Goal: Information Seeking & Learning: Learn about a topic

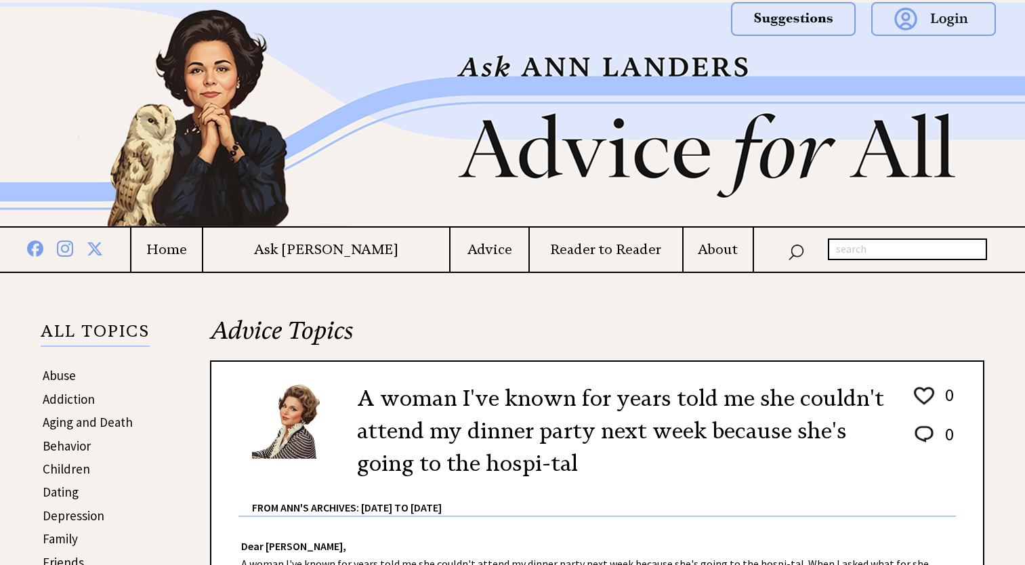
scroll to position [203, 0]
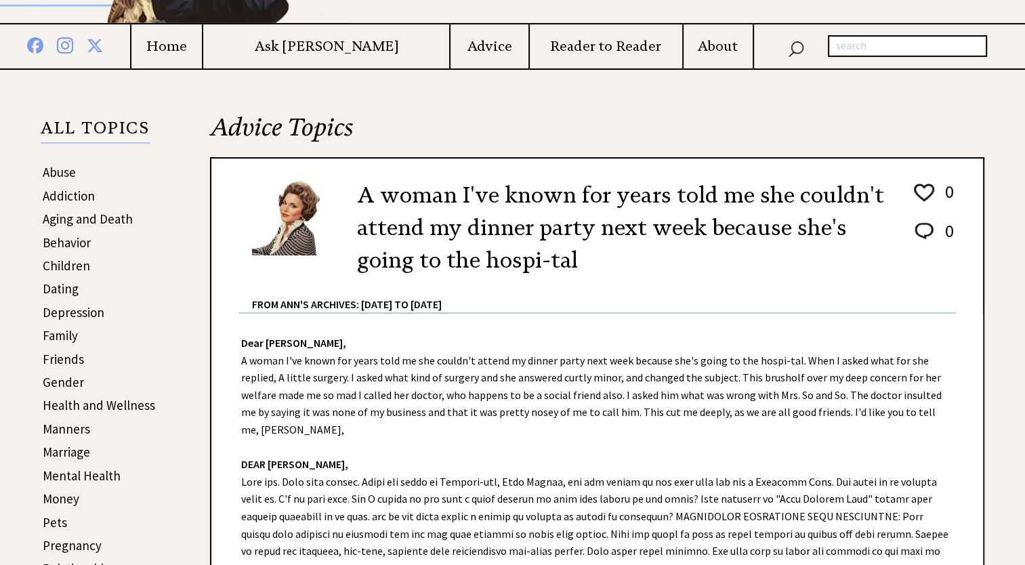
click at [63, 170] on link "Abuse" at bounding box center [59, 172] width 33 height 16
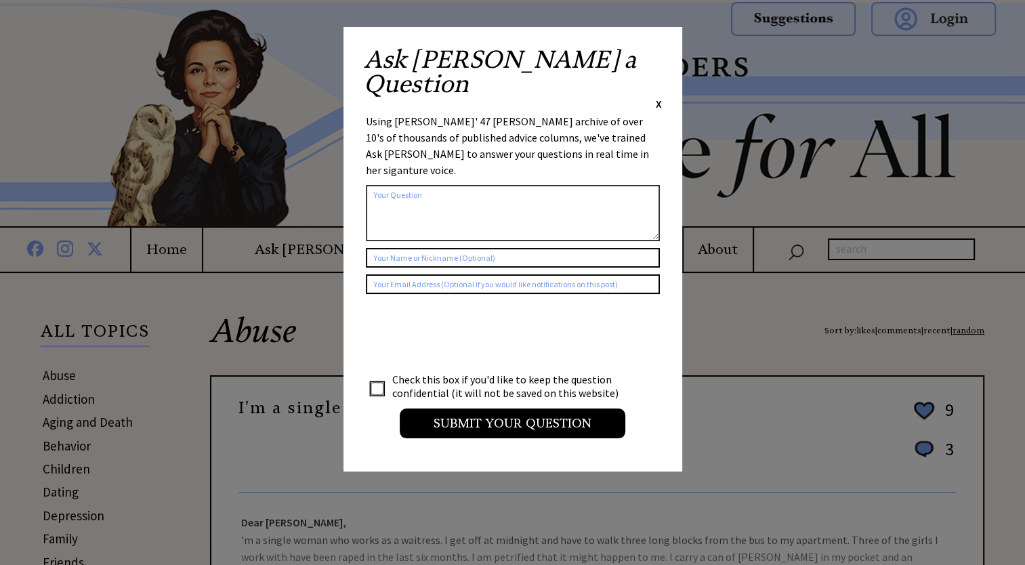
click at [656, 97] on span "X" at bounding box center [659, 104] width 6 height 14
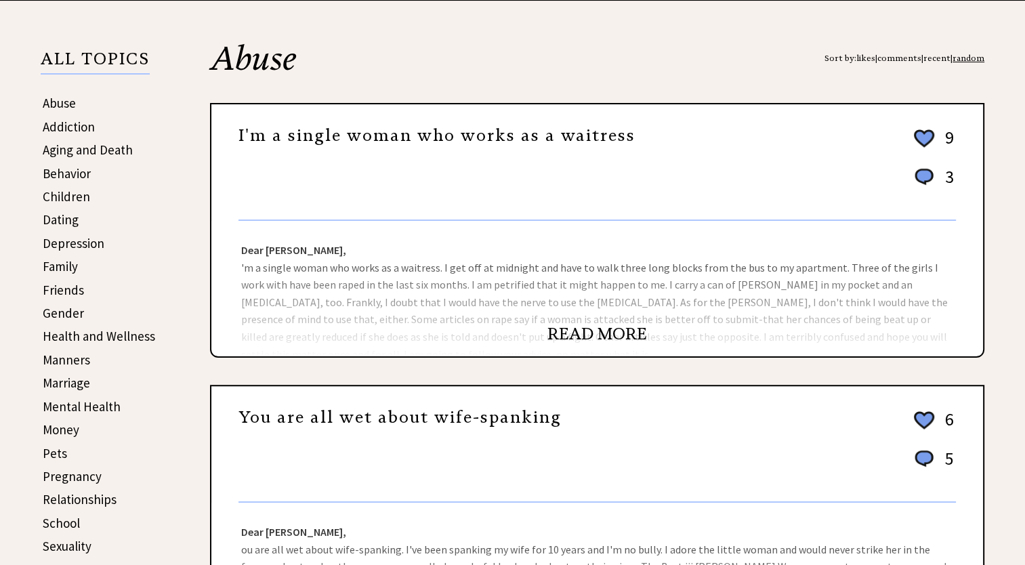
scroll to position [271, 0]
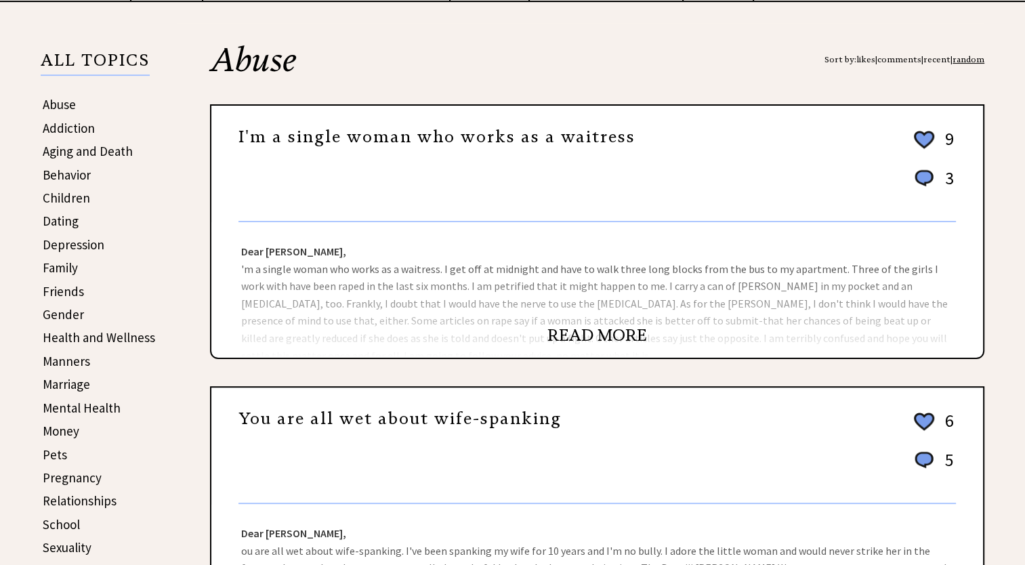
click at [599, 329] on link "READ MORE" at bounding box center [598, 335] width 100 height 20
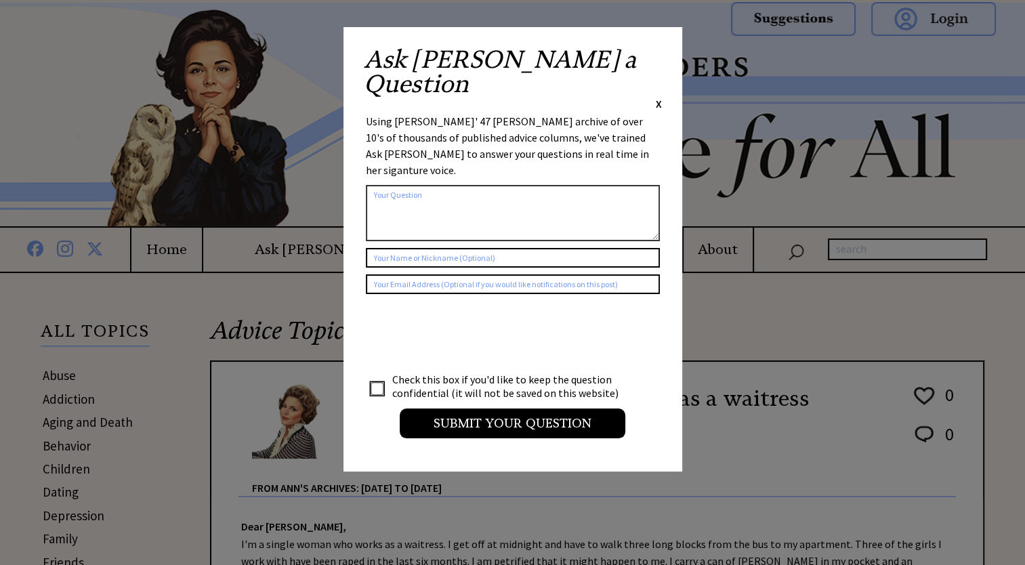
click at [660, 97] on span "X" at bounding box center [659, 104] width 6 height 14
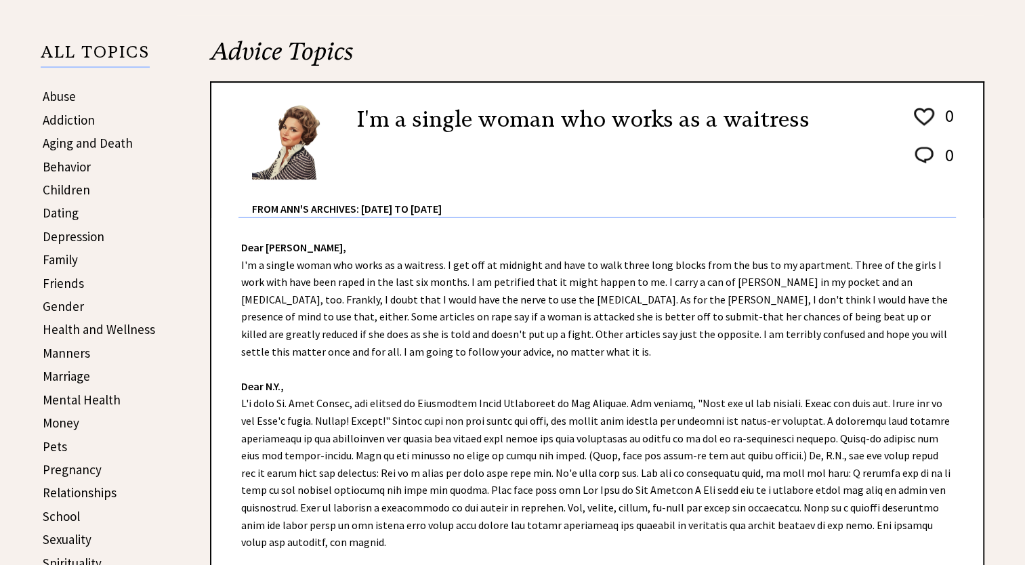
scroll to position [339, 0]
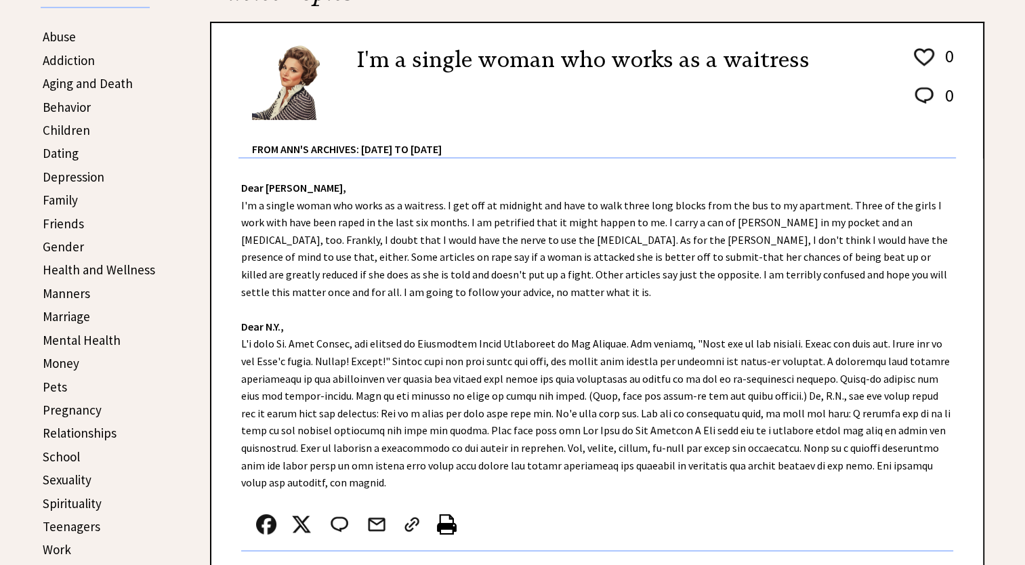
click at [81, 175] on link "Depression" at bounding box center [74, 177] width 62 height 16
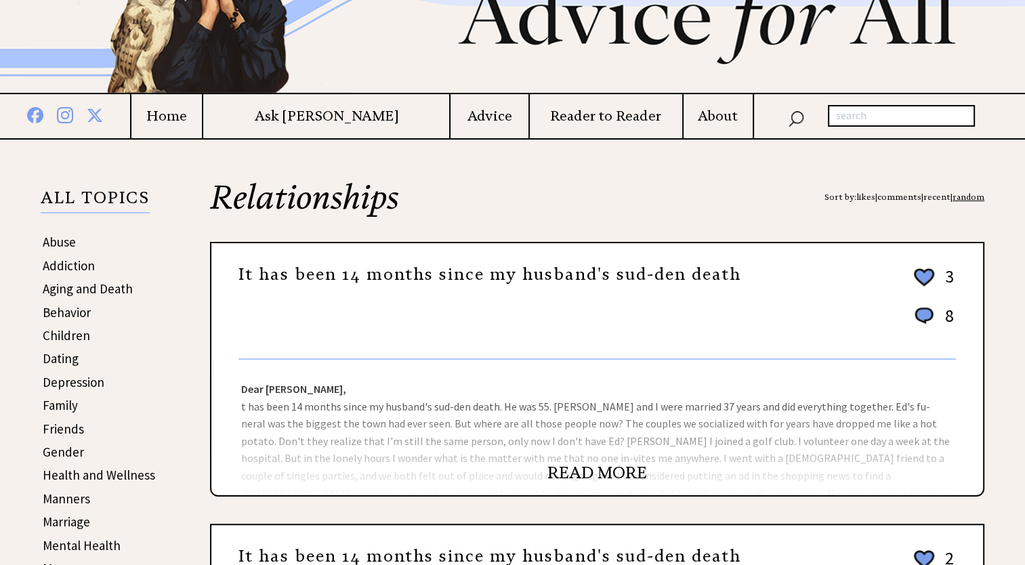
scroll to position [136, 0]
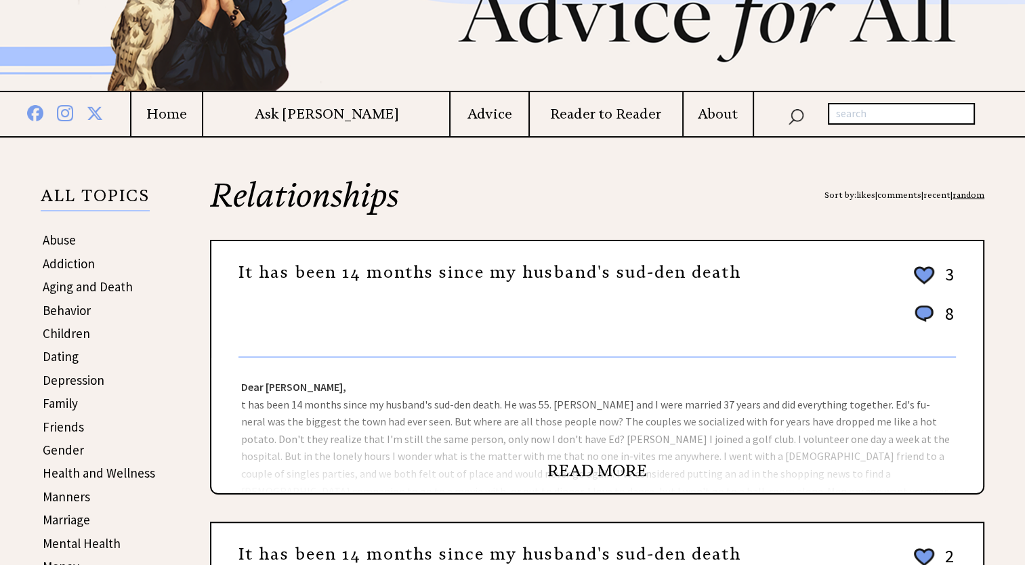
click at [576, 473] on link "READ MORE" at bounding box center [598, 471] width 100 height 20
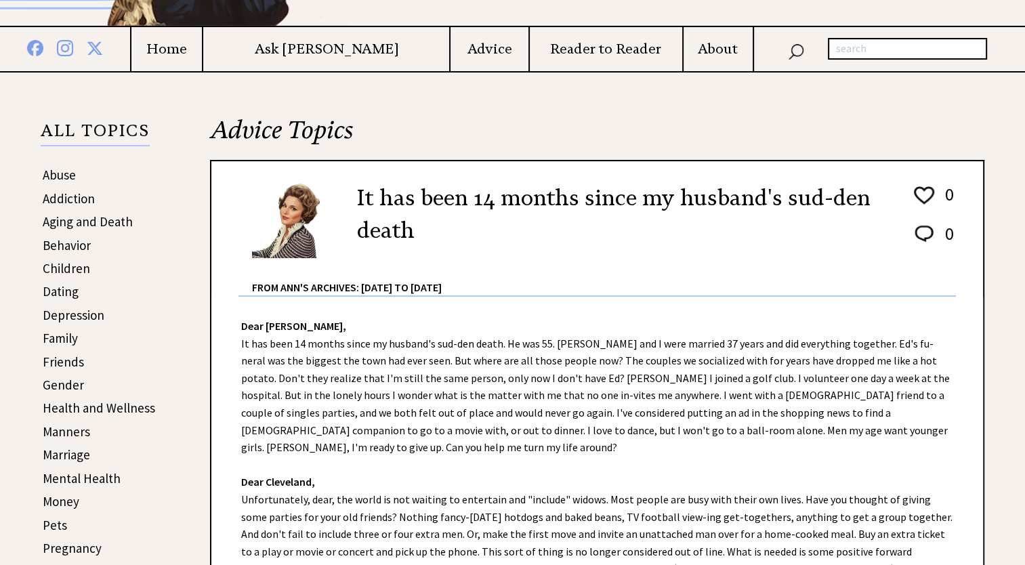
scroll to position [203, 0]
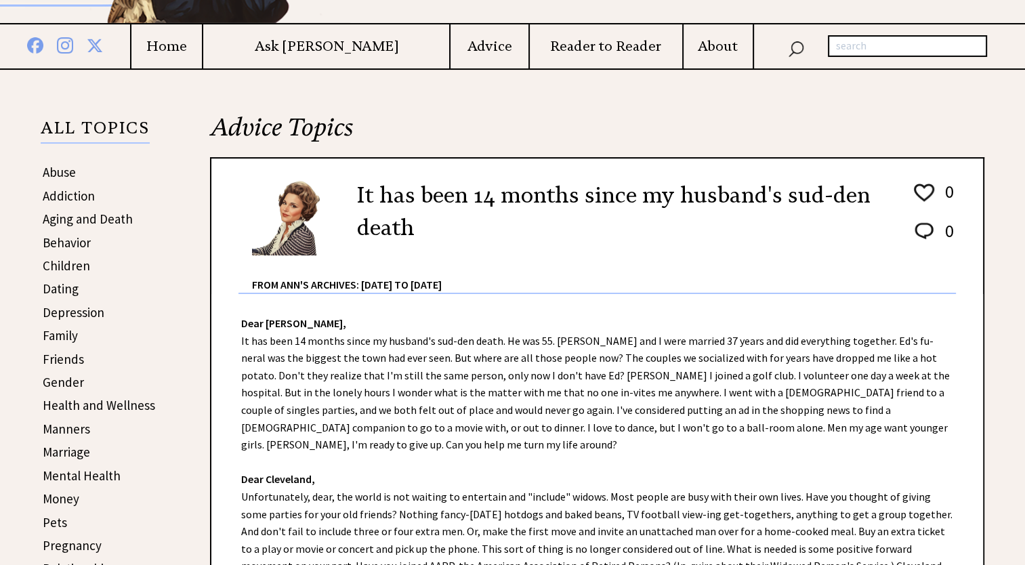
click at [73, 354] on link "Friends" at bounding box center [63, 359] width 41 height 16
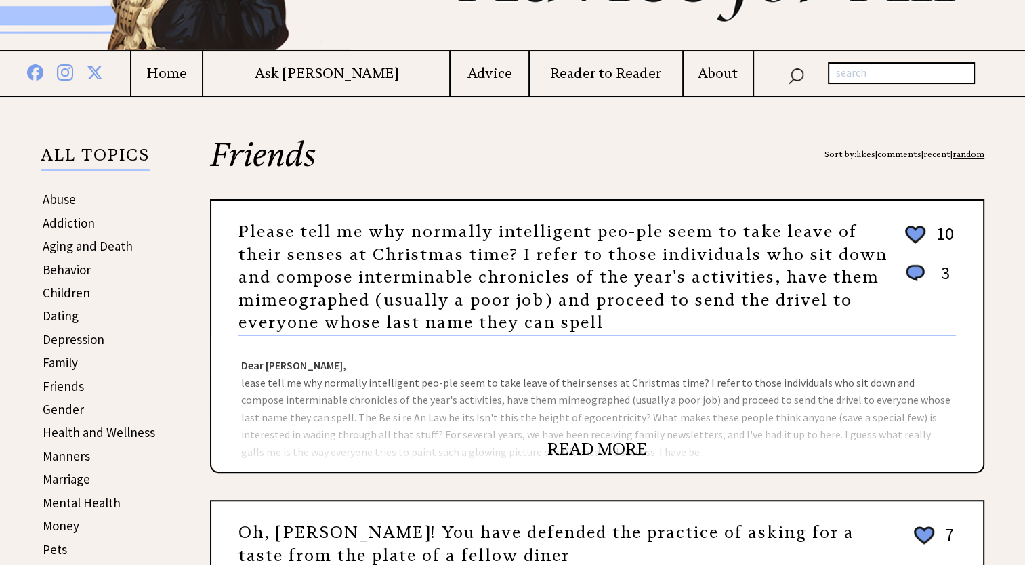
scroll to position [271, 0]
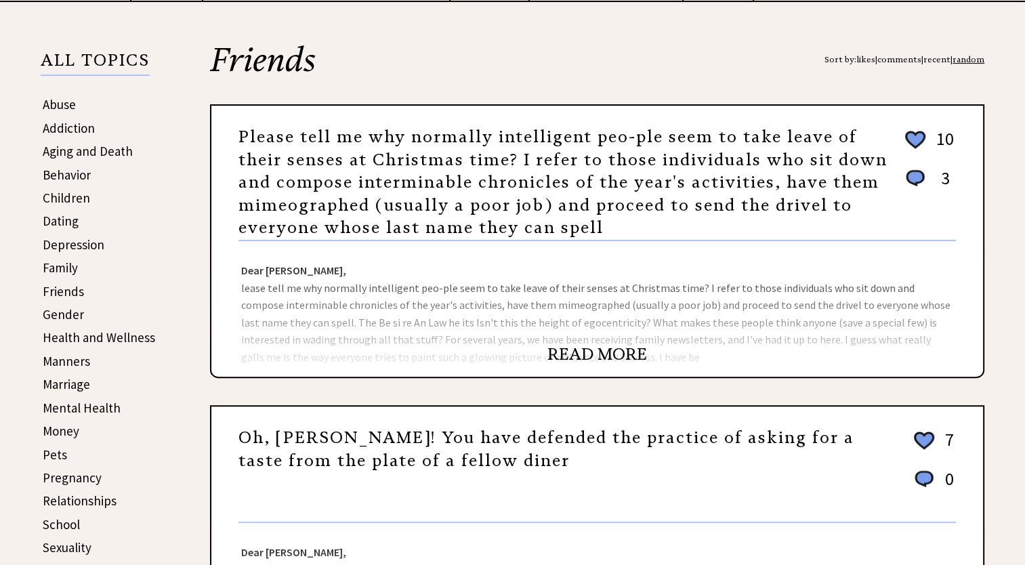
click at [585, 354] on link "READ MORE" at bounding box center [598, 354] width 100 height 20
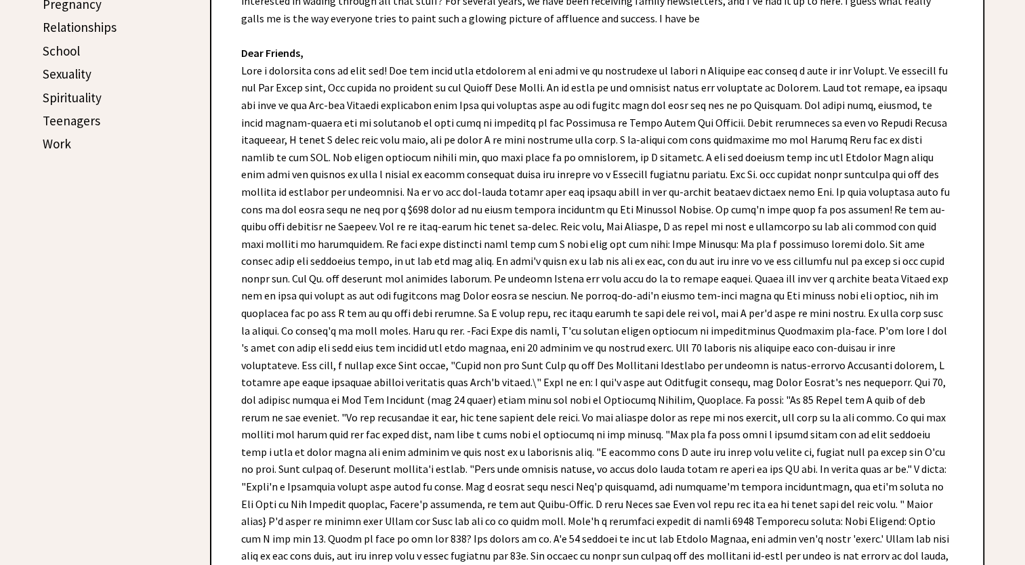
scroll to position [745, 0]
